Goal: Task Accomplishment & Management: Use online tool/utility

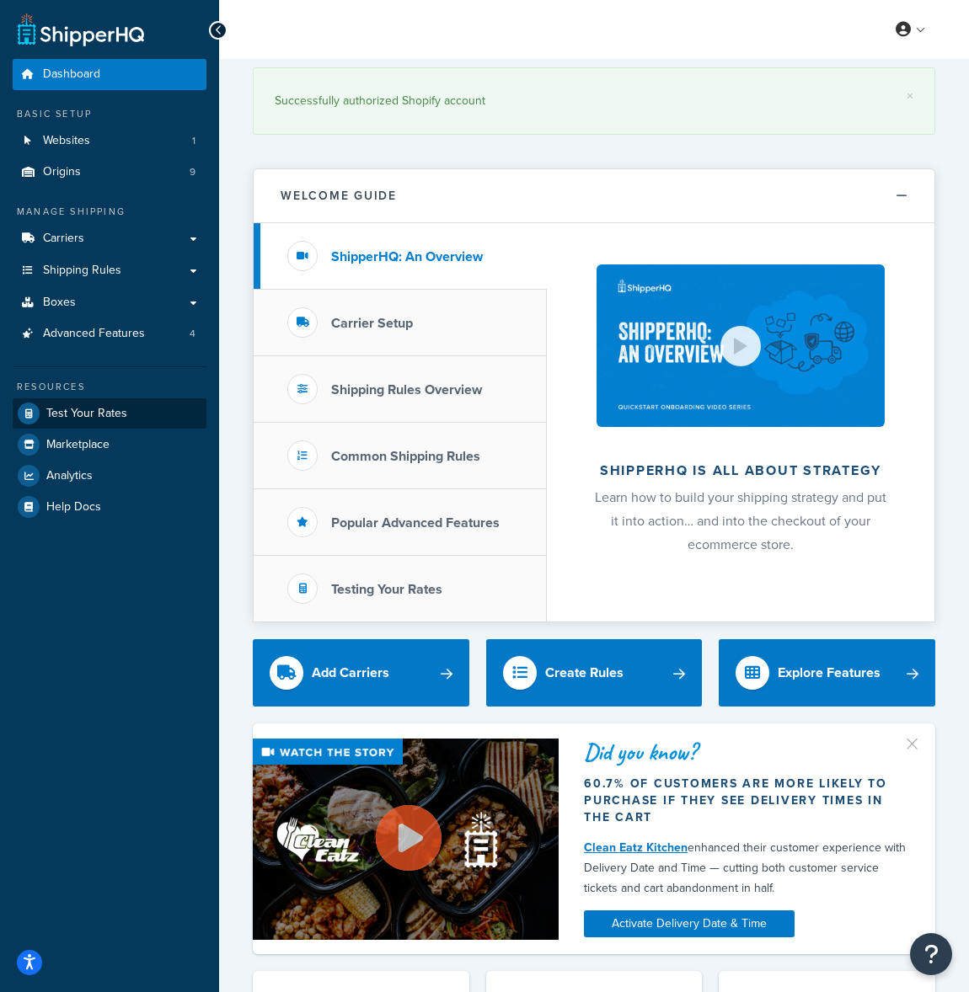
click at [104, 409] on span "Test Your Rates" at bounding box center [86, 414] width 81 height 14
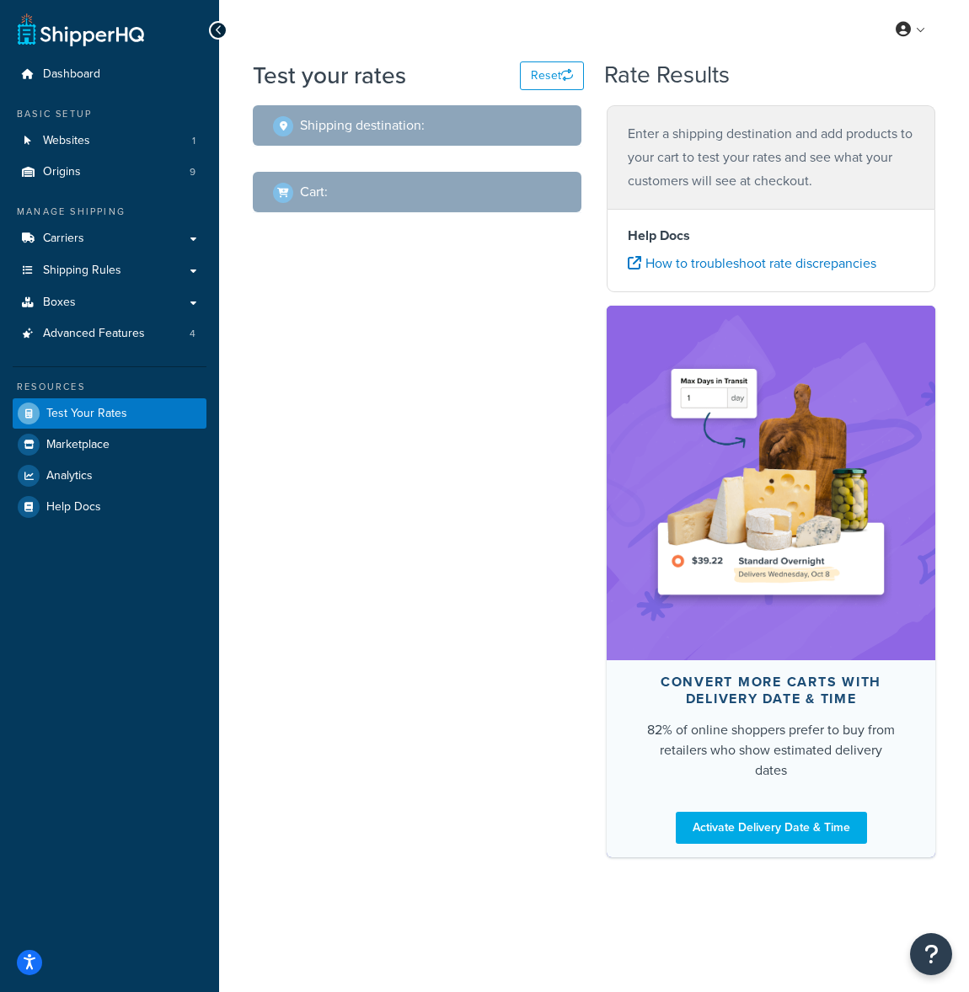
select select "[GEOGRAPHIC_DATA]"
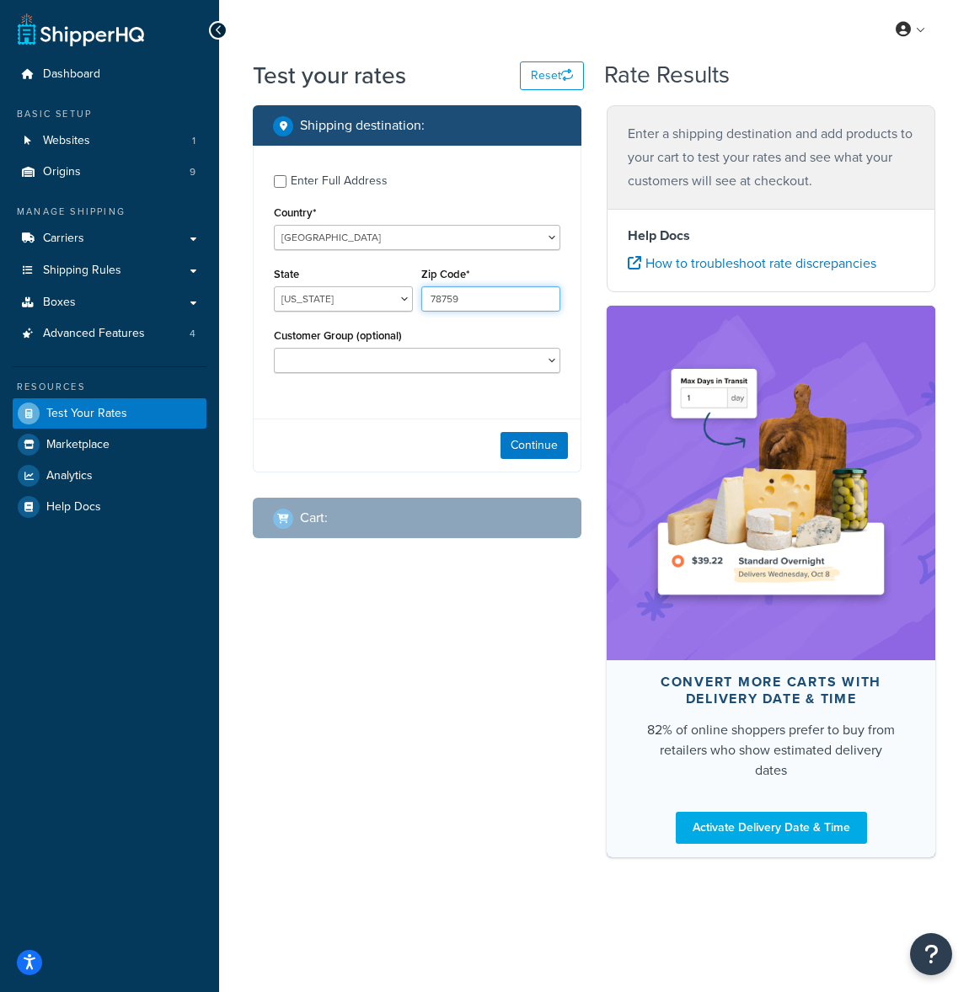
click at [480, 304] on input "78759" at bounding box center [490, 298] width 139 height 25
type input "63011"
select select "MO"
select select "B2B"
click at [523, 444] on button "Continue" at bounding box center [533, 445] width 67 height 27
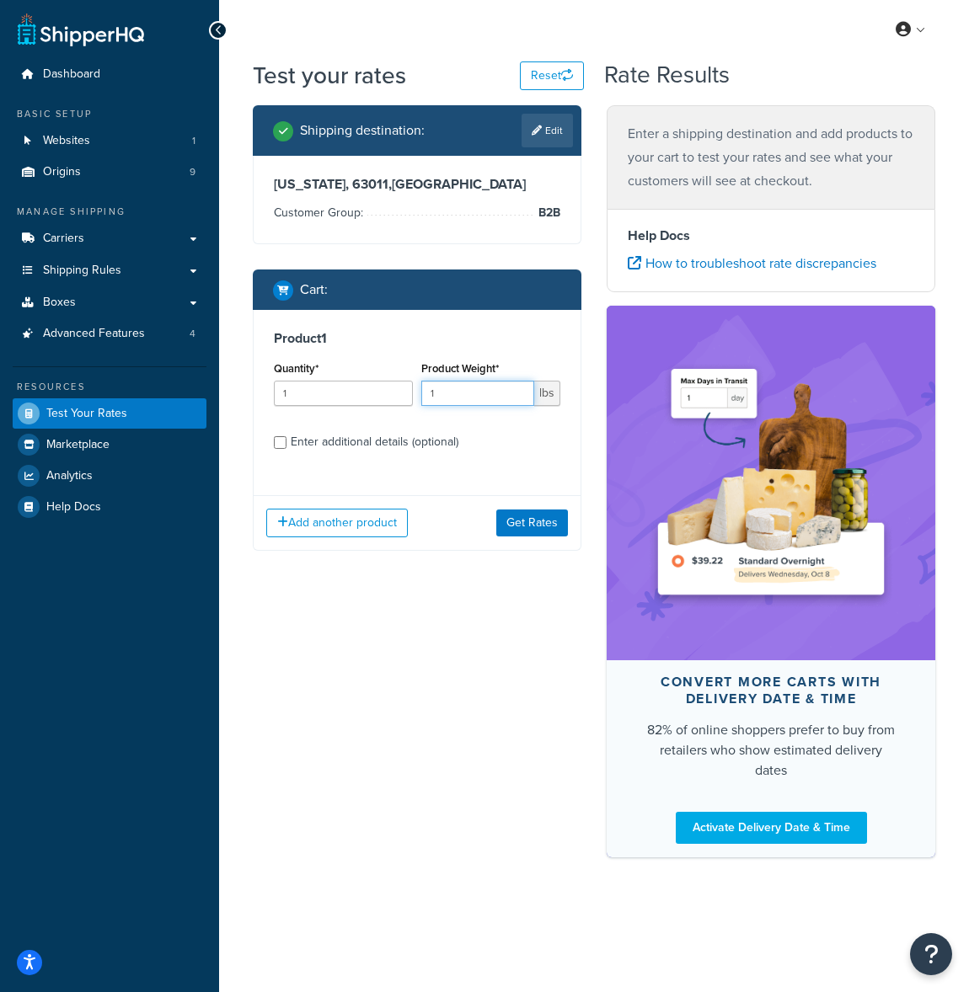
click at [465, 398] on input "1" at bounding box center [477, 393] width 113 height 25
type input "300"
click at [276, 443] on input "Enter additional details (optional)" at bounding box center [280, 442] width 13 height 13
checkbox input "true"
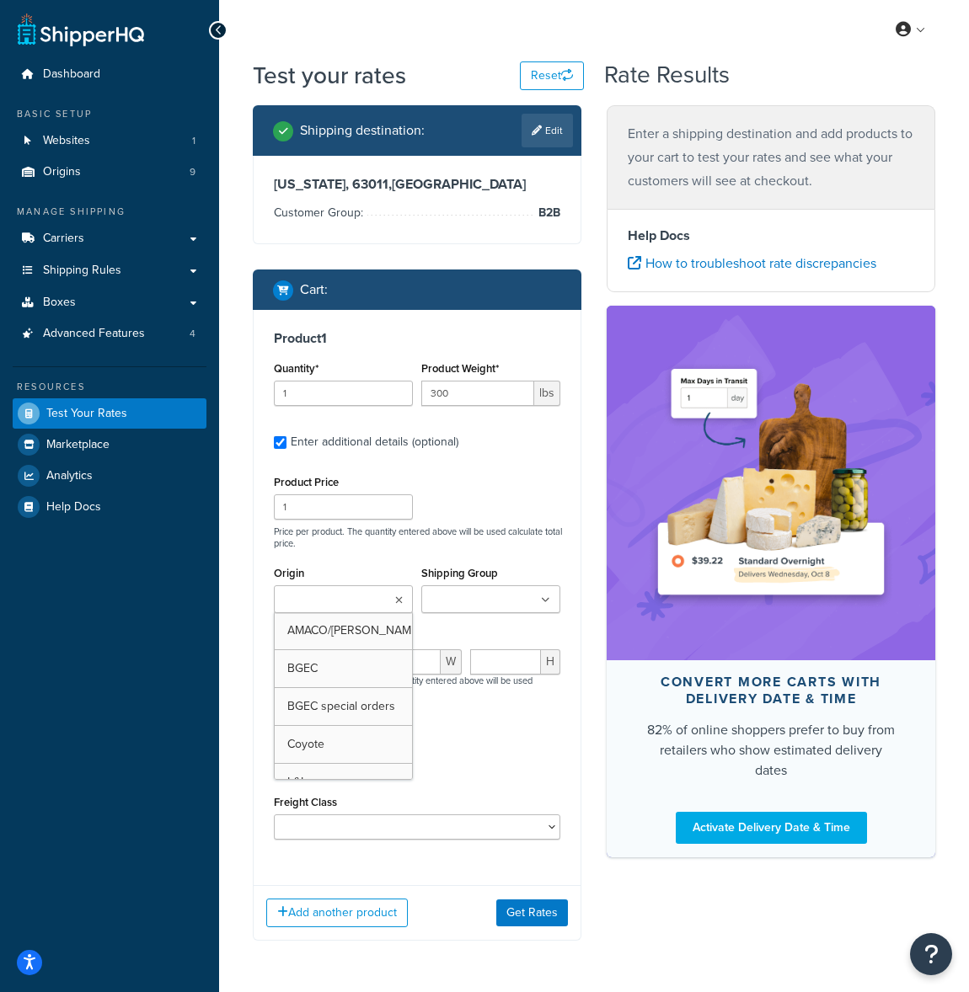
click at [400, 602] on icon at bounding box center [399, 601] width 8 height 10
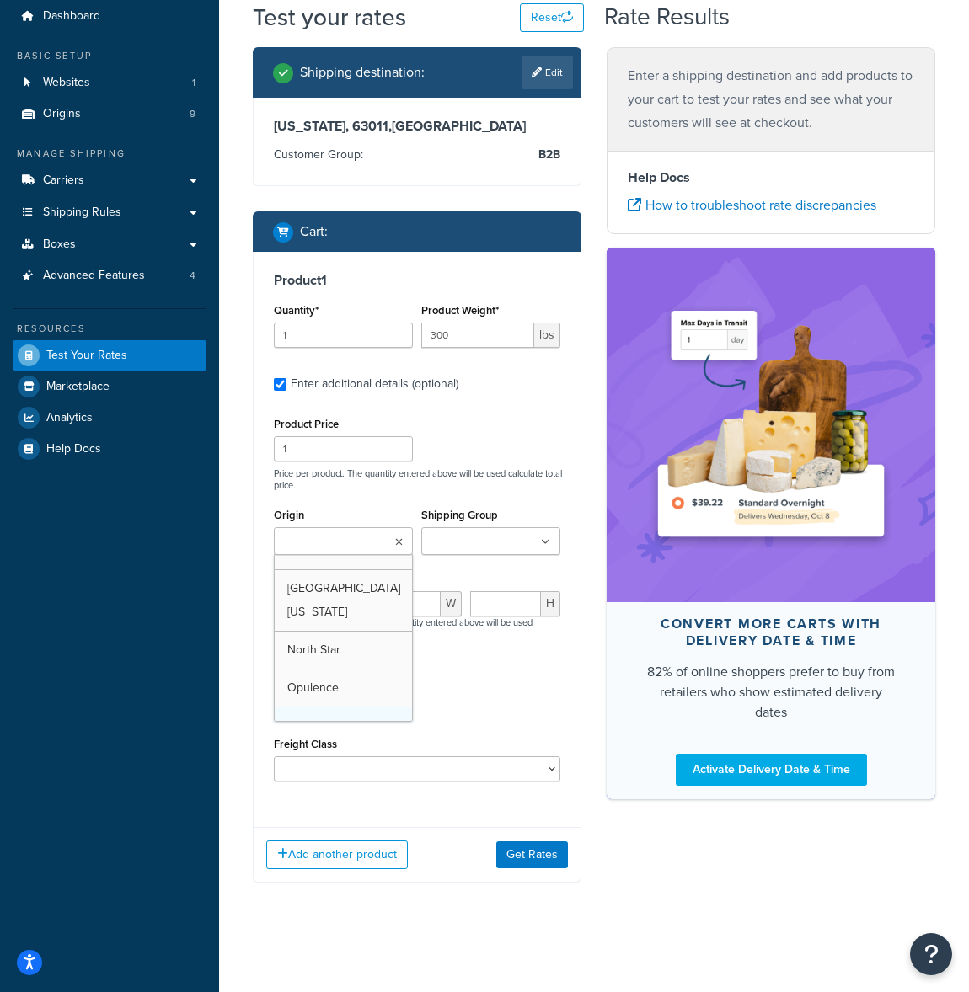
scroll to position [59, 0]
click at [489, 693] on div "Packing Rule Amaco Gallon DG Bat System everything but envelopes FedExONELG [PE…" at bounding box center [417, 701] width 295 height 61
click at [549, 537] on icon at bounding box center [545, 542] width 9 height 10
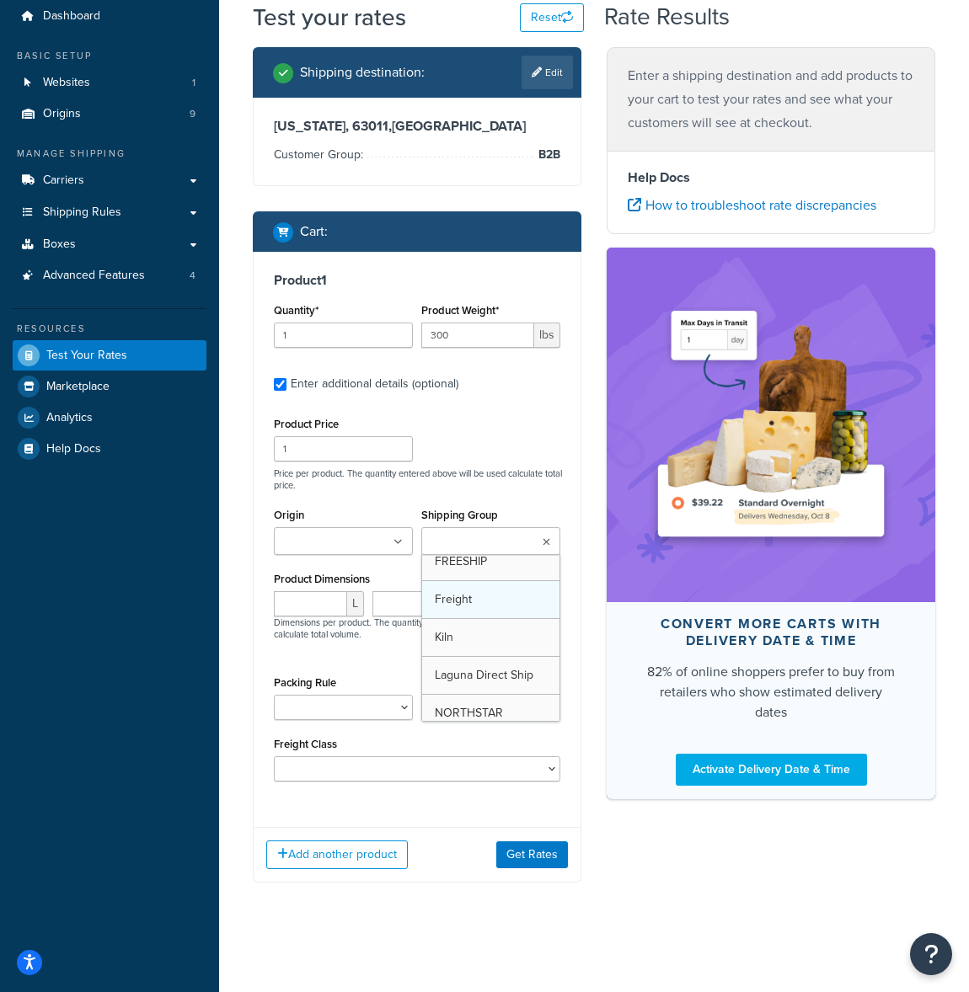
scroll to position [46, 0]
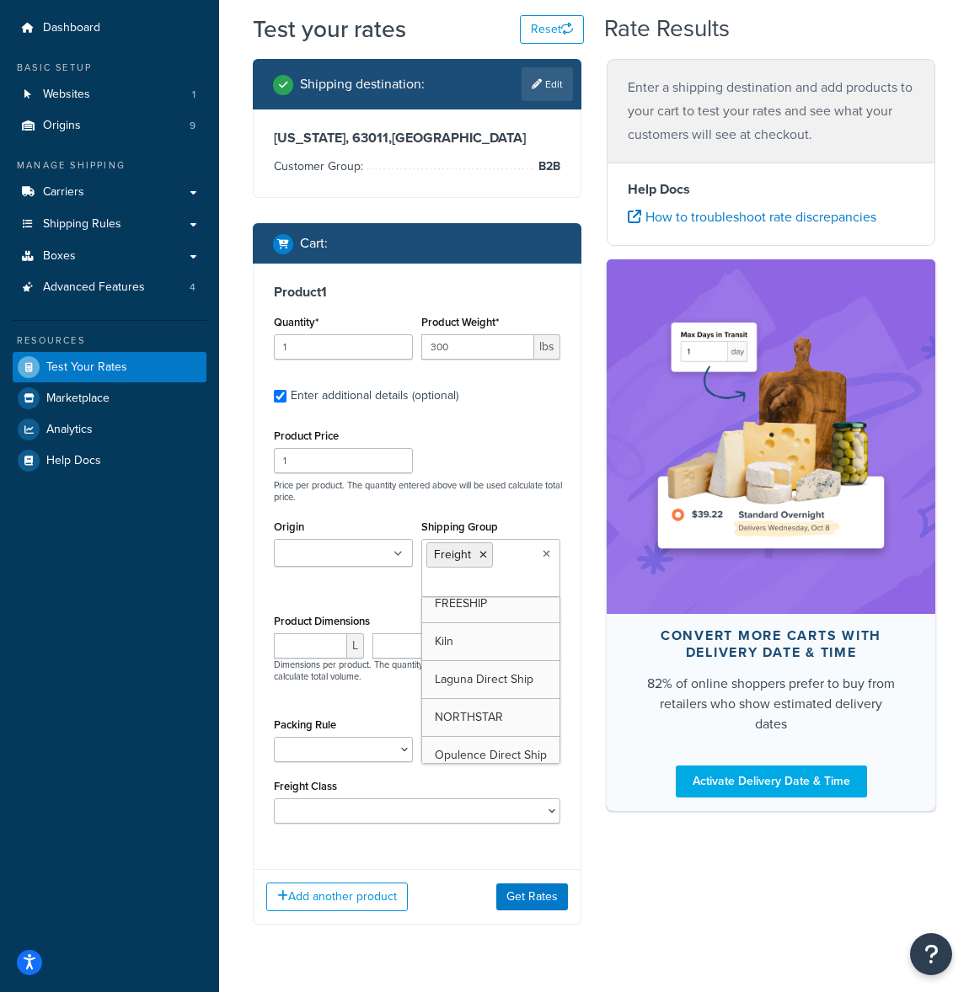
click at [343, 623] on label "Product Dimensions" at bounding box center [322, 621] width 96 height 13
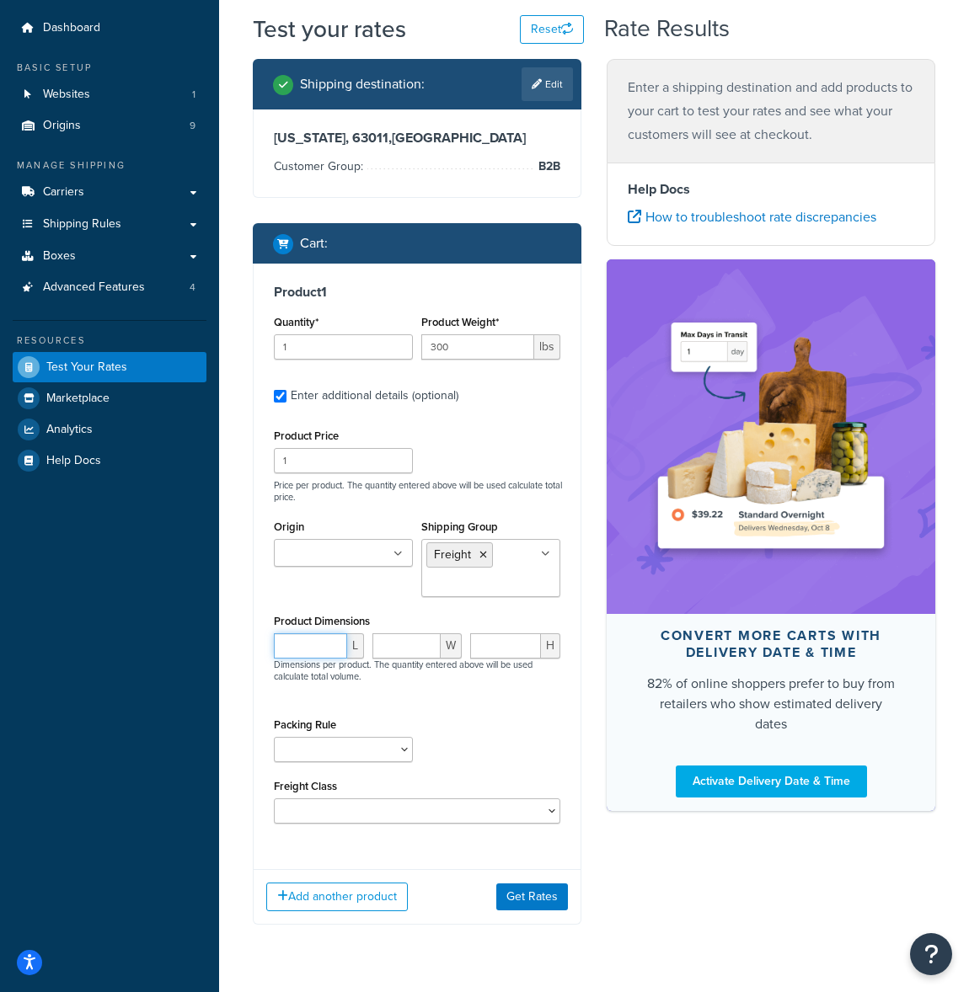
click at [325, 644] on input "number" at bounding box center [310, 645] width 73 height 25
type input "48"
type input "40"
select select "85"
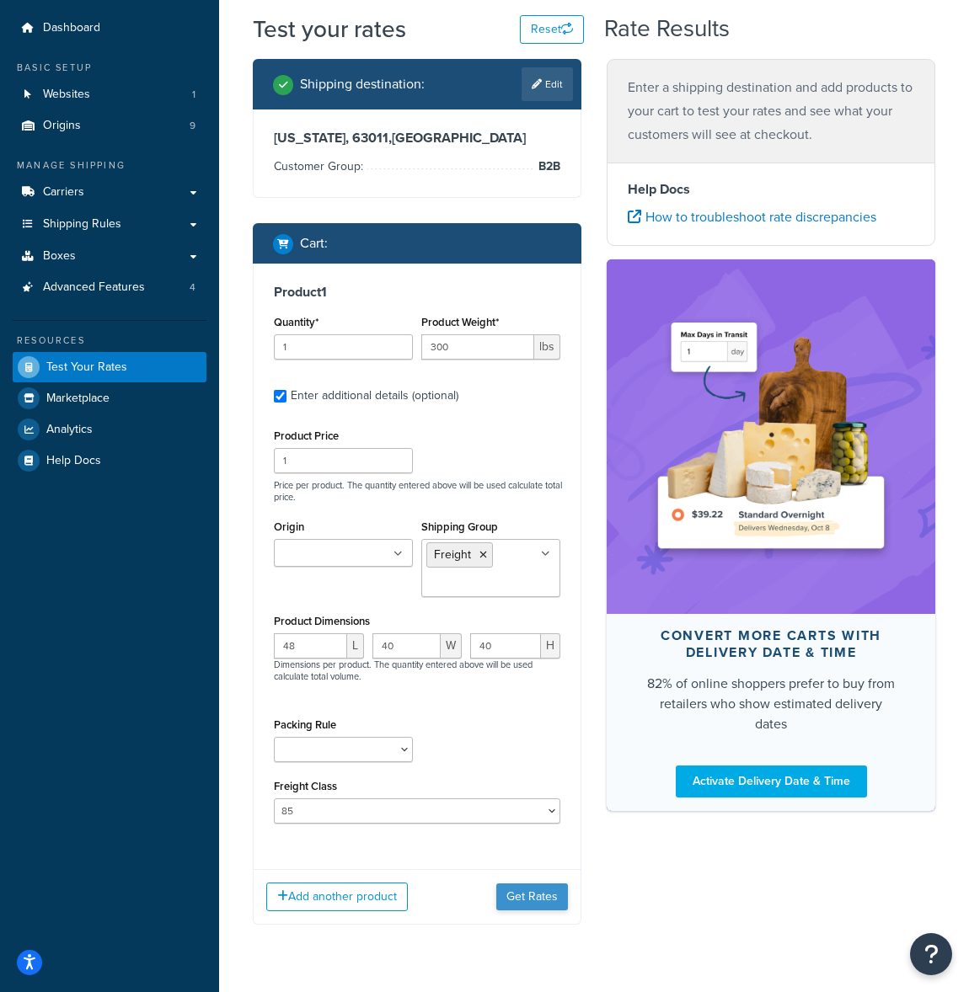
click at [537, 895] on button "Get Rates" at bounding box center [532, 897] width 72 height 27
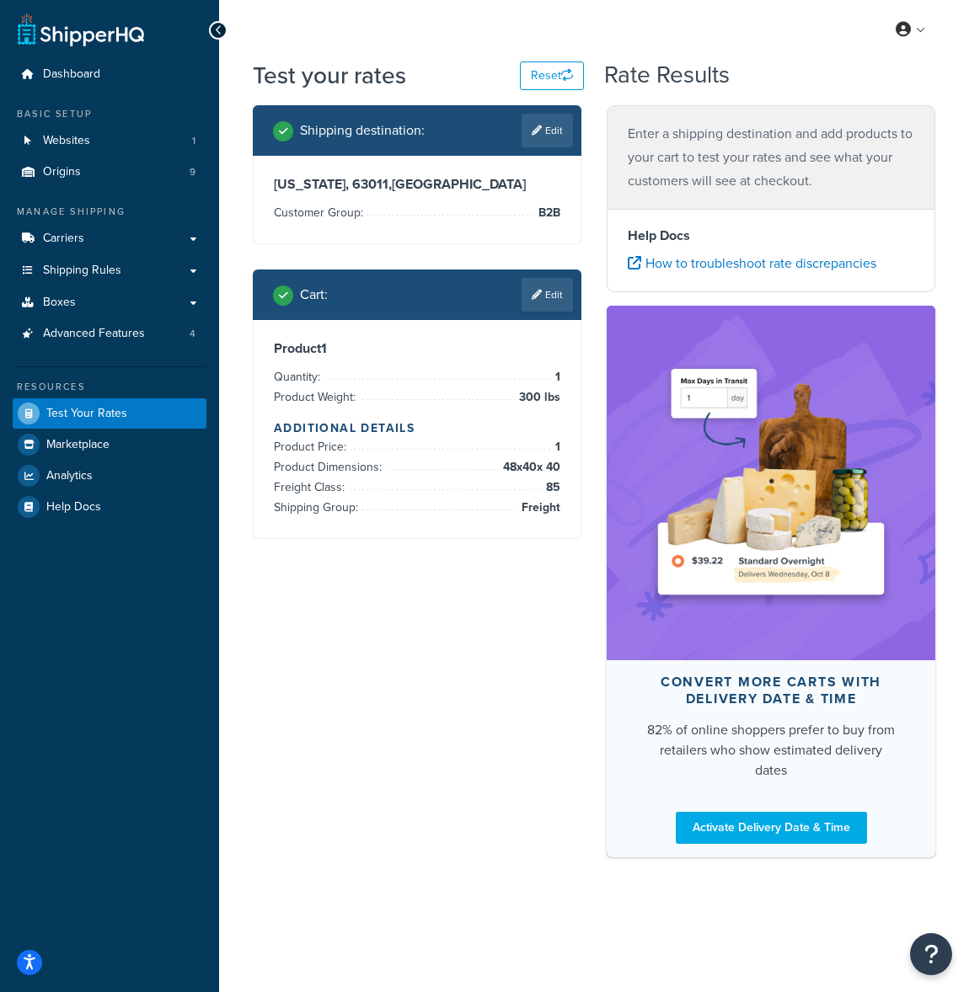
scroll to position [0, 0]
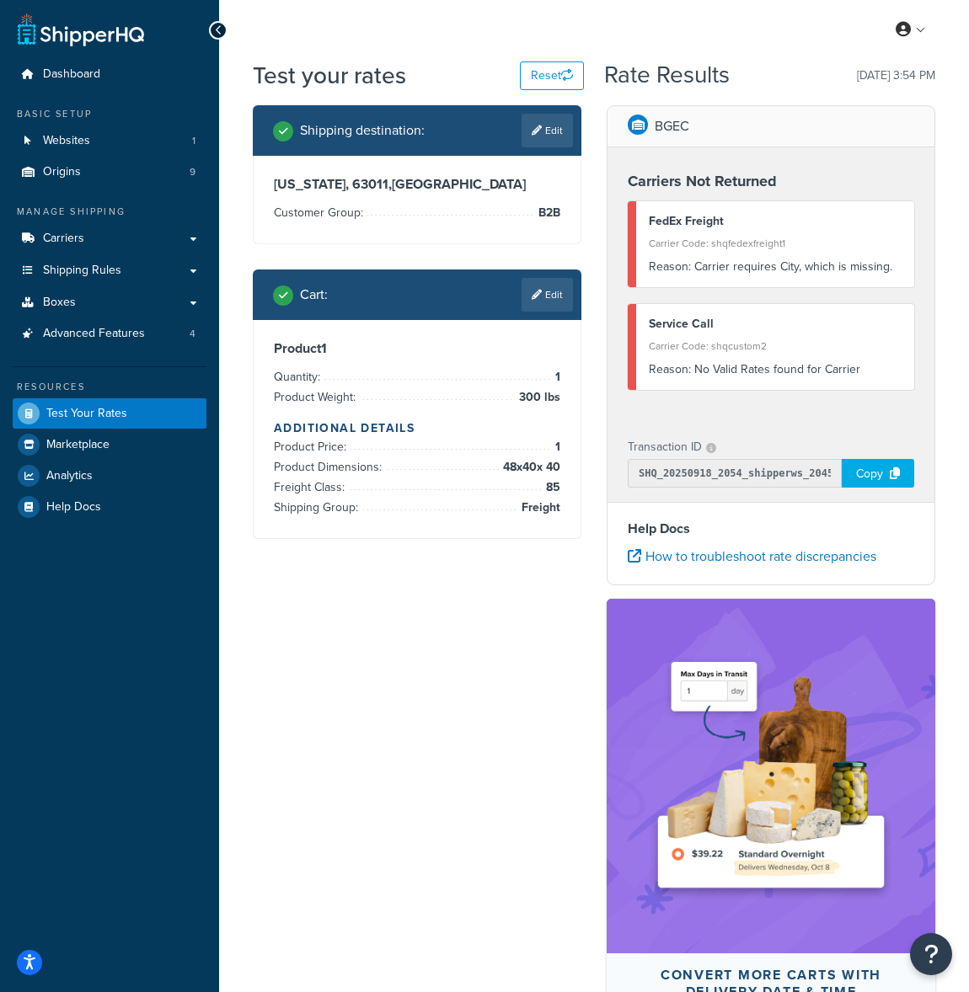
click at [751, 252] on div "Carrier Code: shqfedexfreight1" at bounding box center [775, 244] width 253 height 24
click at [560, 124] on link "Edit" at bounding box center [546, 131] width 51 height 34
select select "MO"
select select "B2B"
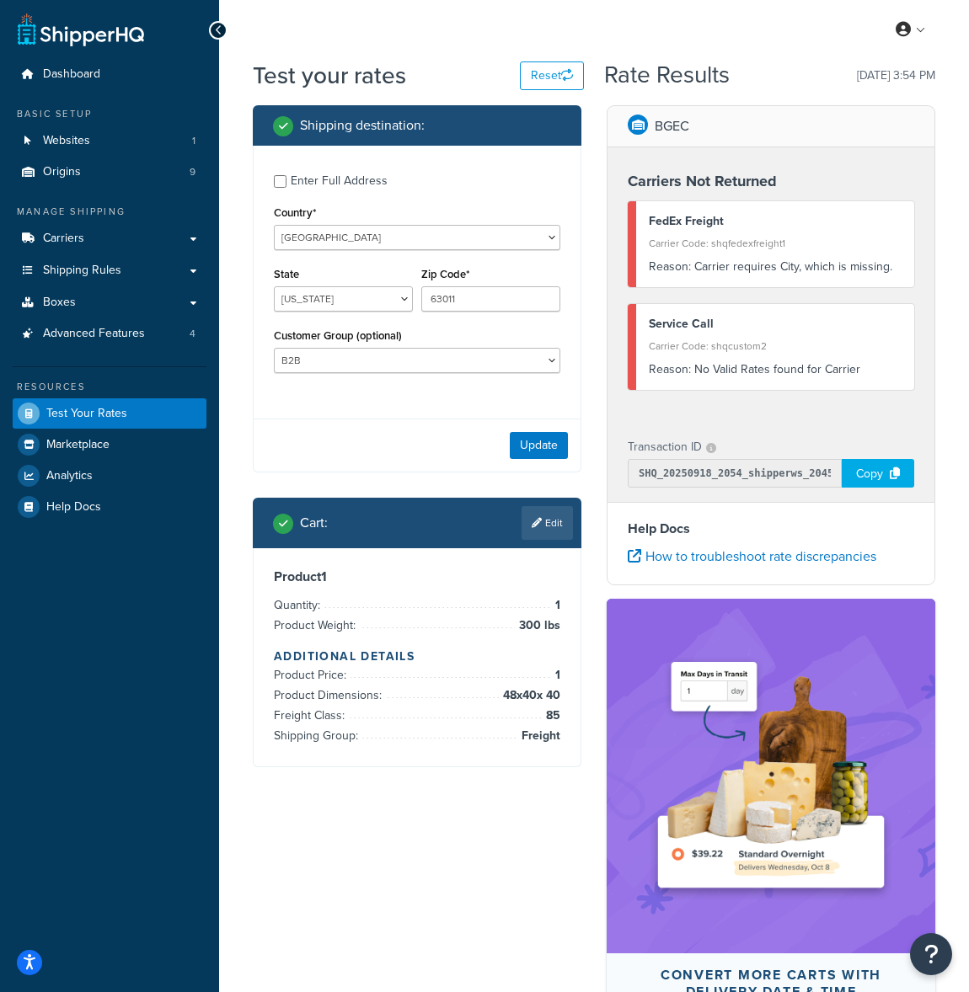
click at [285, 181] on input "Enter Full Address" at bounding box center [280, 181] width 13 height 13
checkbox input "true"
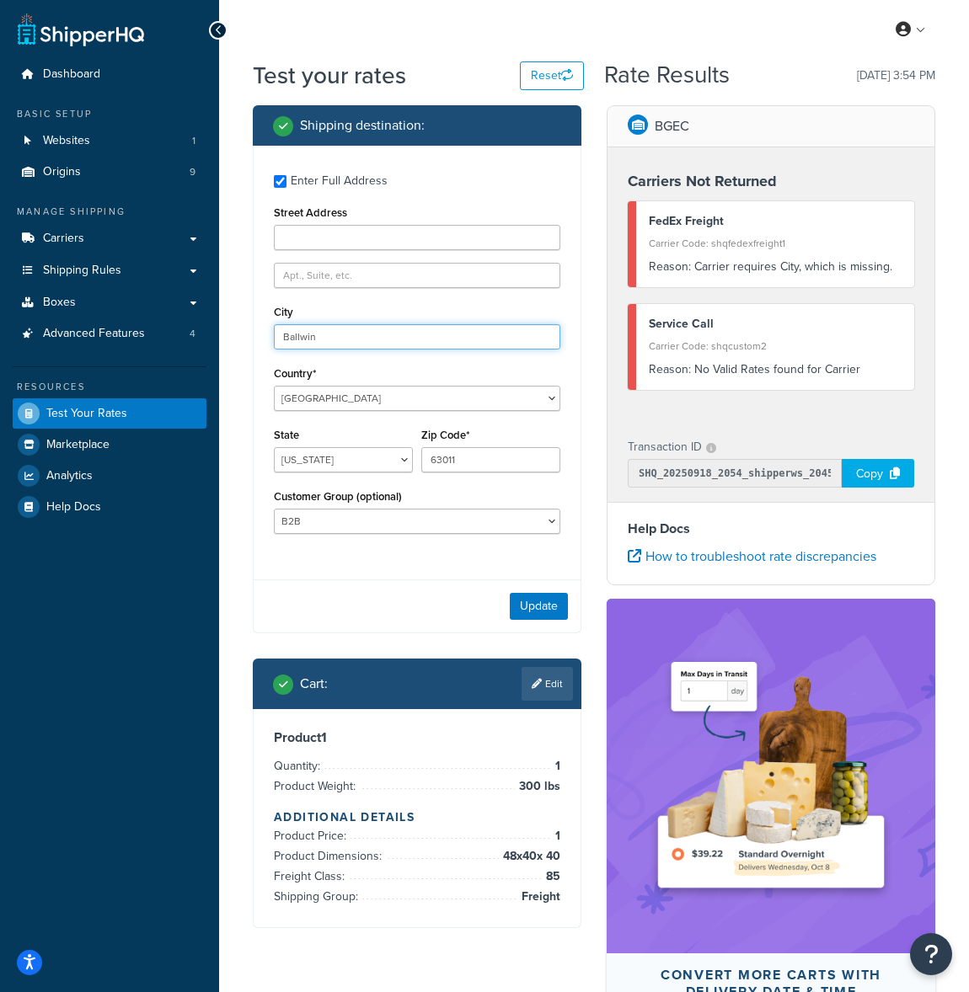
type input "Ballwin"
paste input "[STREET_ADDRESS][PERSON_NAME]"
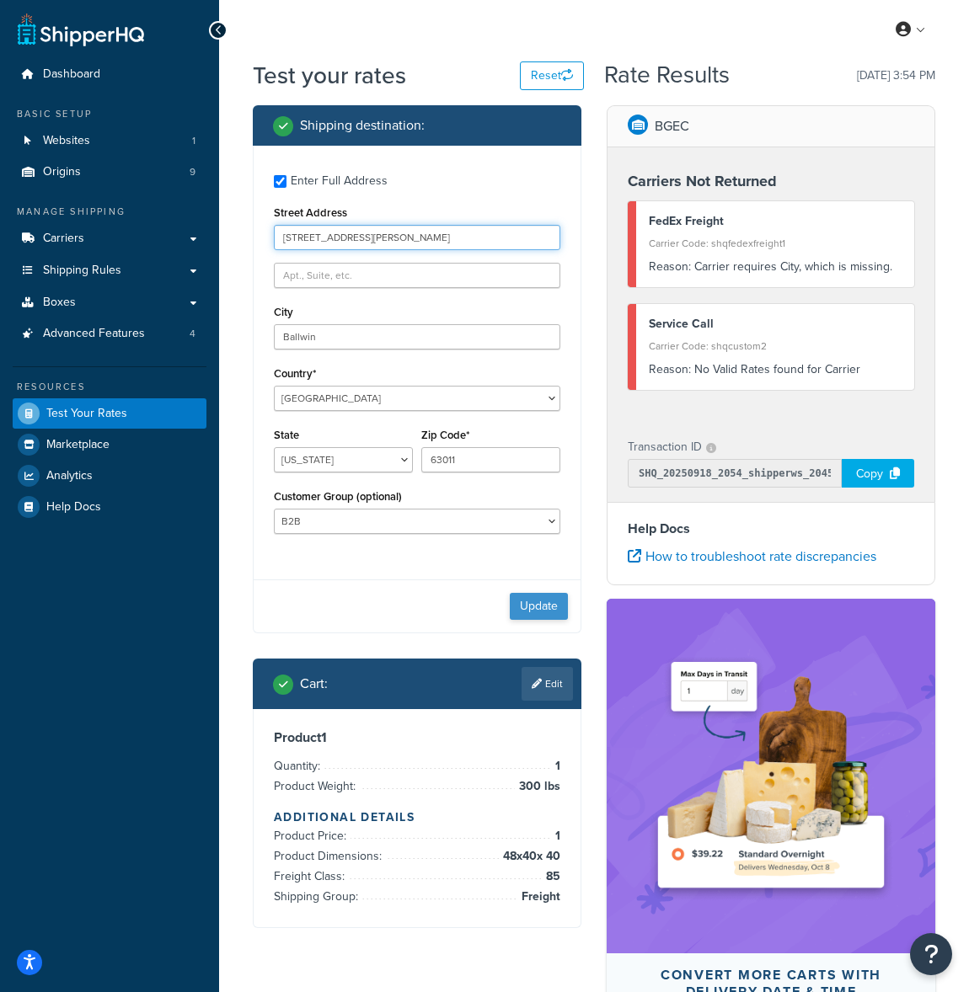
type input "[STREET_ADDRESS][PERSON_NAME]"
click at [530, 607] on button "Update" at bounding box center [539, 606] width 58 height 27
